Goal: Complete application form

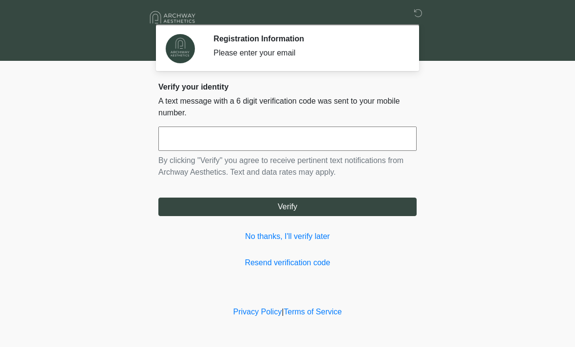
click at [194, 144] on input "text" at bounding box center [287, 139] width 258 height 24
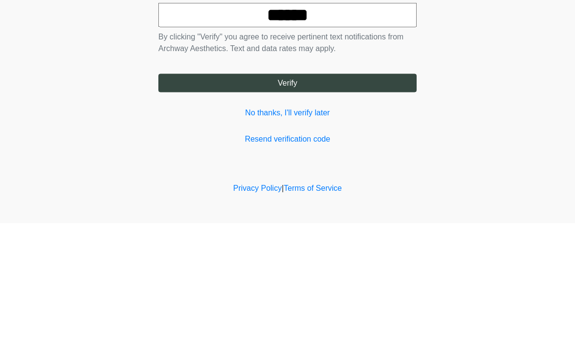
type input "******"
click at [329, 198] on button "Verify" at bounding box center [287, 207] width 258 height 19
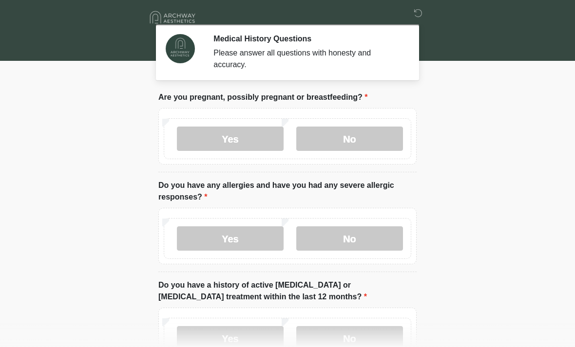
click at [367, 145] on label "No" at bounding box center [349, 139] width 107 height 24
click at [360, 239] on label "No" at bounding box center [349, 238] width 107 height 24
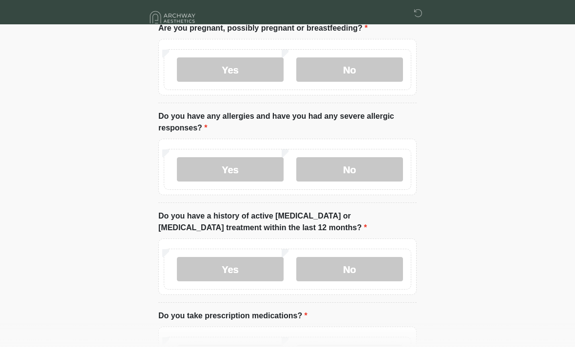
scroll to position [78, 0]
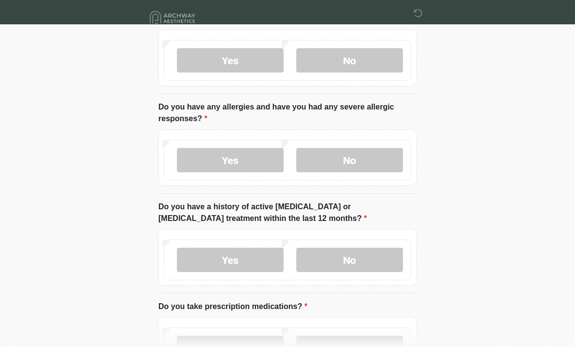
click at [372, 260] on label "No" at bounding box center [349, 260] width 107 height 24
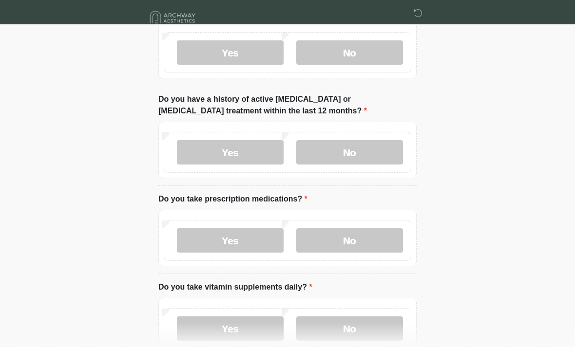
scroll to position [186, 0]
click at [371, 243] on label "No" at bounding box center [349, 240] width 107 height 24
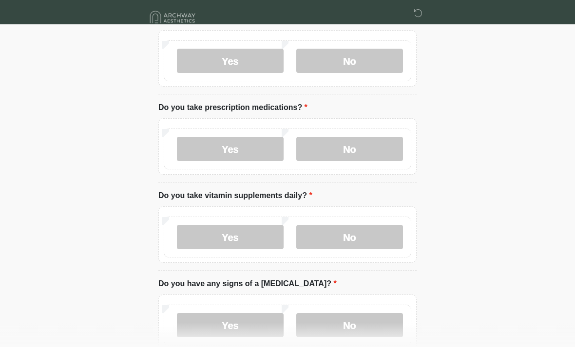
scroll to position [279, 0]
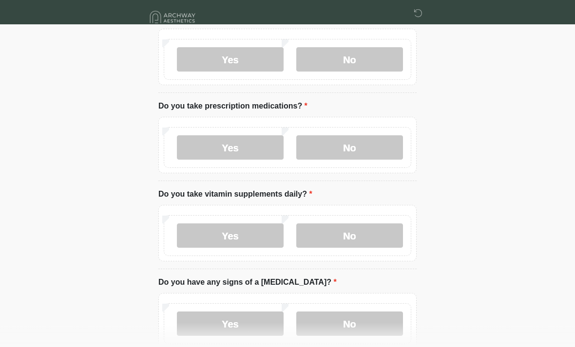
click at [242, 242] on label "Yes" at bounding box center [230, 236] width 107 height 24
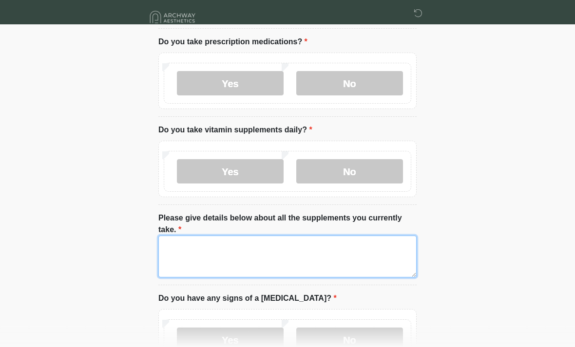
click at [312, 248] on textarea "Please give details below about all the supplements you currently take." at bounding box center [287, 257] width 258 height 42
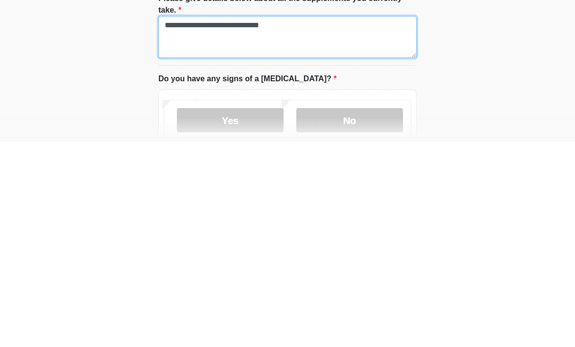
scroll to position [358, 0]
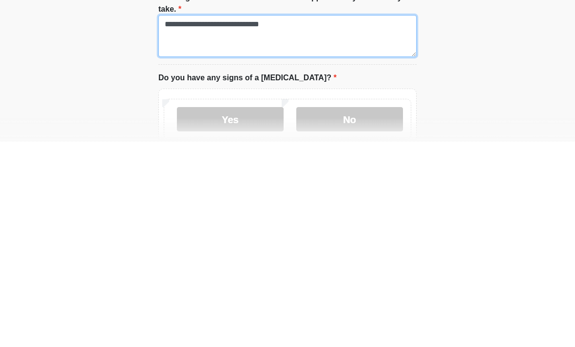
type textarea "**********"
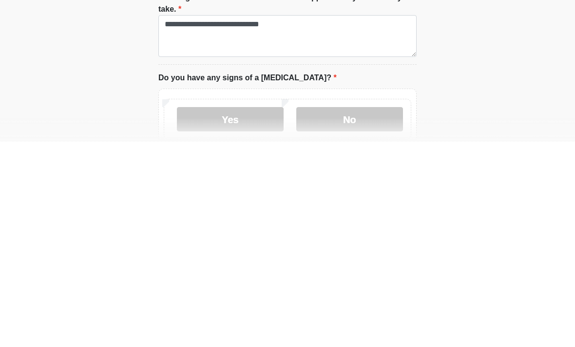
click at [362, 313] on label "No" at bounding box center [349, 325] width 107 height 24
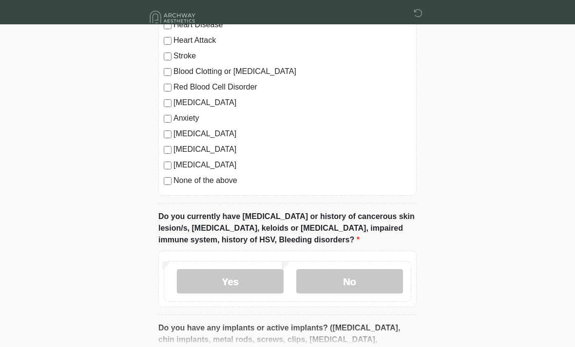
scroll to position [756, 0]
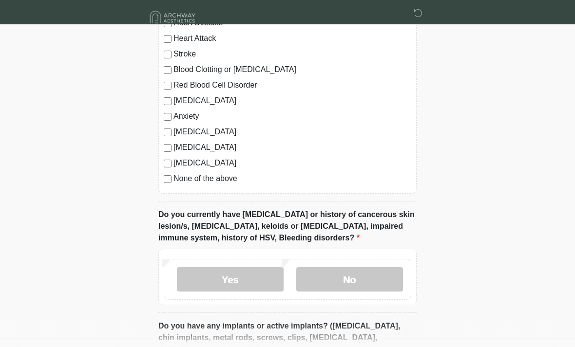
click at [362, 279] on label "No" at bounding box center [349, 280] width 107 height 24
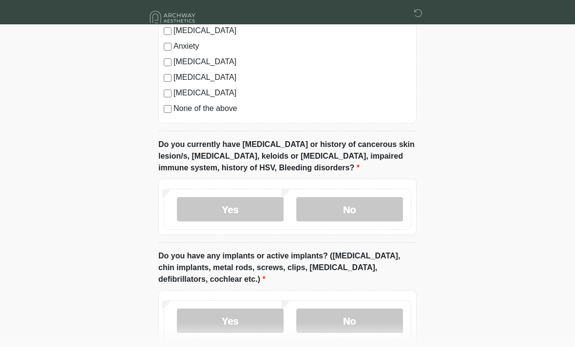
scroll to position [859, 0]
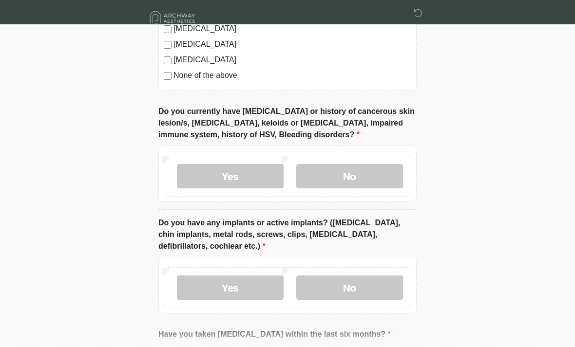
click at [351, 283] on label "No" at bounding box center [349, 288] width 107 height 24
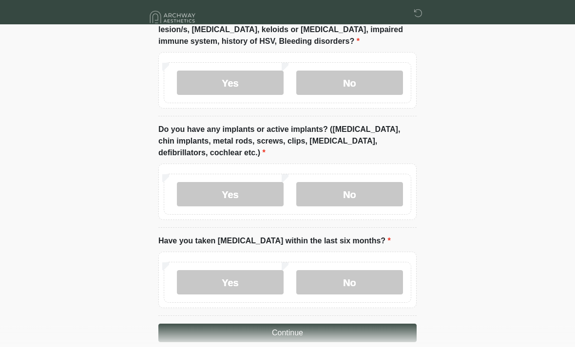
scroll to position [956, 0]
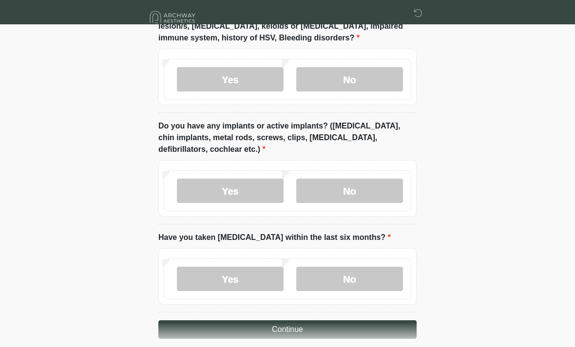
click at [364, 279] on label "No" at bounding box center [349, 279] width 107 height 24
click at [335, 328] on button "Continue" at bounding box center [287, 329] width 258 height 19
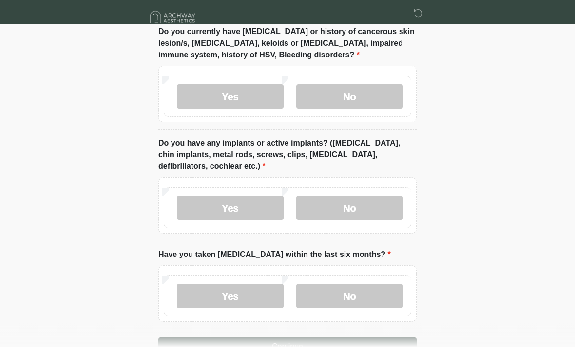
scroll to position [967, 0]
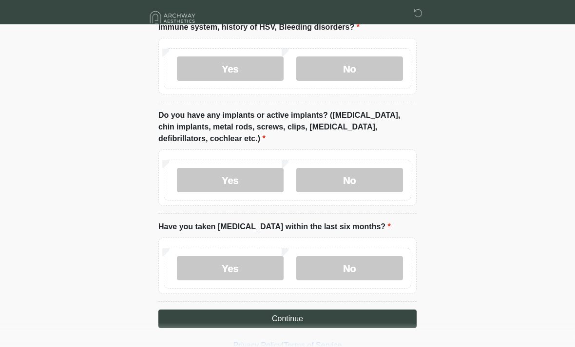
click at [355, 315] on button "Continue" at bounding box center [287, 319] width 258 height 19
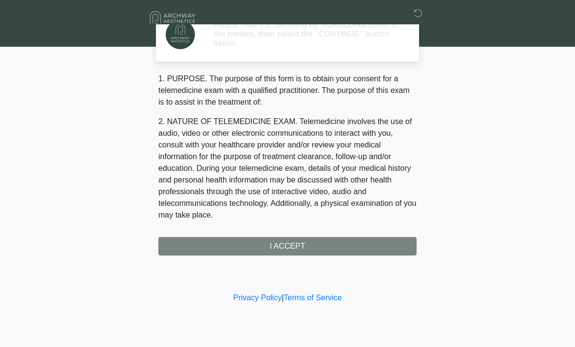
scroll to position [0, 0]
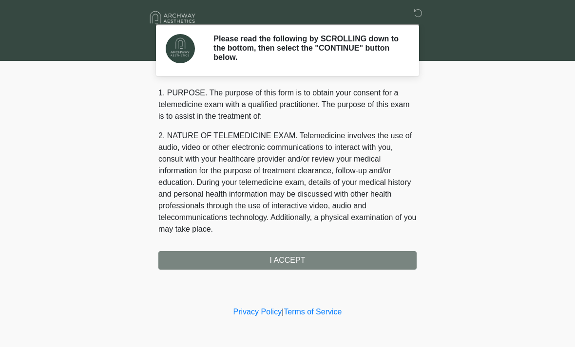
click at [262, 259] on div "1. PURPOSE. The purpose of this form is to obtain your consent for a telemedici…" at bounding box center [287, 178] width 258 height 183
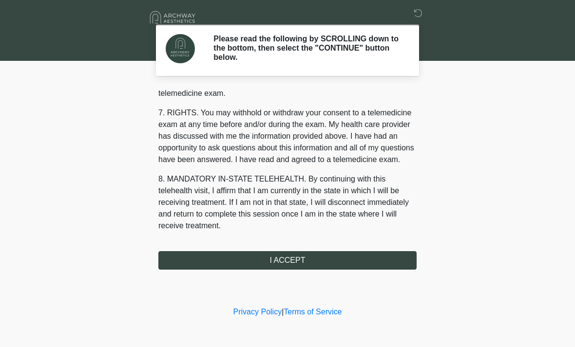
scroll to position [412, 0]
click at [262, 262] on button "I ACCEPT" at bounding box center [287, 260] width 258 height 19
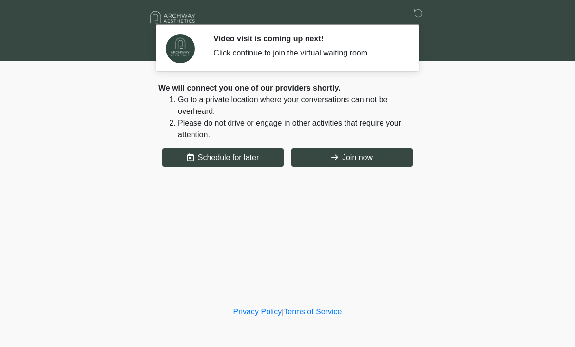
click at [371, 157] on button "Join now" at bounding box center [351, 158] width 121 height 19
